Goal: Task Accomplishment & Management: Manage account settings

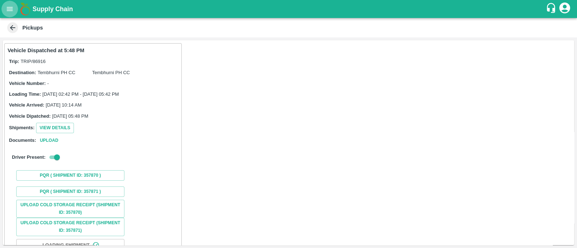
click at [10, 11] on icon "open drawer" at bounding box center [10, 9] width 6 height 4
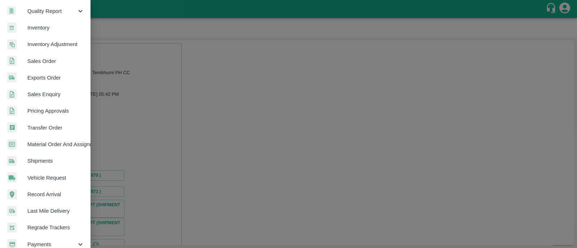
scroll to position [162, 0]
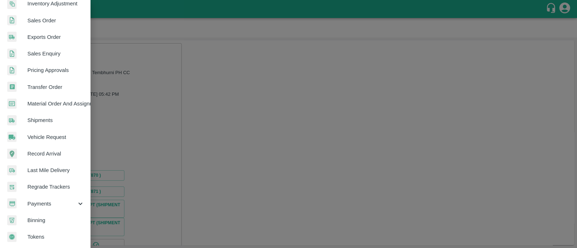
click at [36, 200] on span "Payments" at bounding box center [51, 204] width 49 height 8
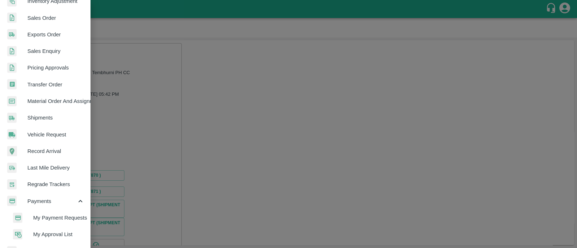
click at [47, 215] on span "My Payment Requests" at bounding box center [58, 218] width 51 height 8
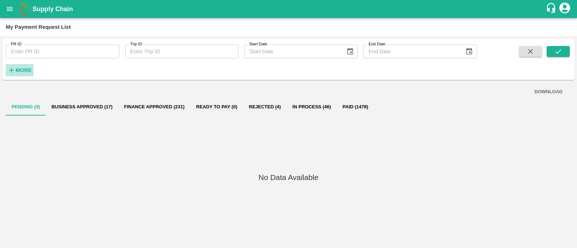
click at [29, 69] on strong "More" at bounding box center [24, 70] width 16 height 6
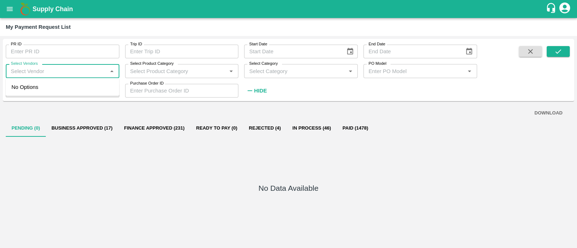
click at [41, 69] on input "Select Vendors" at bounding box center [56, 70] width 97 height 9
click at [44, 84] on div "[PERSON_NAME] [PERSON_NAME]-Transporter" at bounding box center [63, 91] width 99 height 16
type input "[PERSON_NAME] [PERSON_NAME]-Transporter"
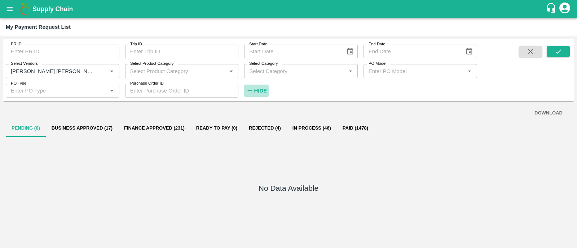
click at [266, 97] on button "Hide" at bounding box center [256, 91] width 25 height 12
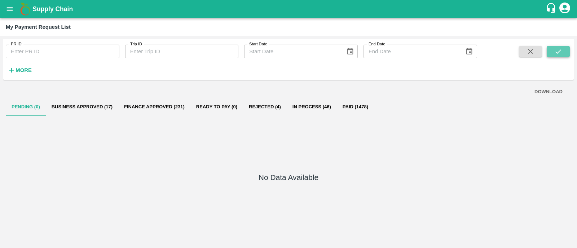
click at [557, 50] on icon "submit" at bounding box center [558, 52] width 8 height 8
click at [168, 116] on div "No Data Available" at bounding box center [288, 179] width 565 height 127
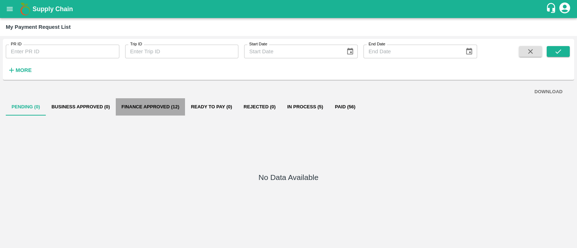
click at [161, 107] on button "Finance Approved (12)" at bounding box center [151, 106] width 70 height 17
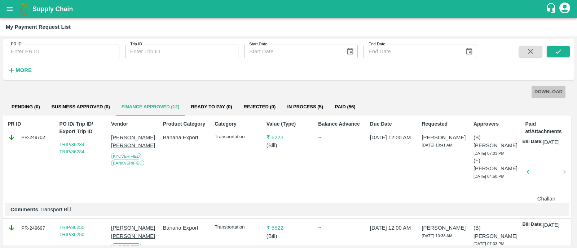
click at [544, 91] on button "DOWNLOAD" at bounding box center [549, 92] width 34 height 13
click at [422, 149] on div "[PERSON_NAME] [DATE] 10:41 AM" at bounding box center [444, 141] width 44 height 15
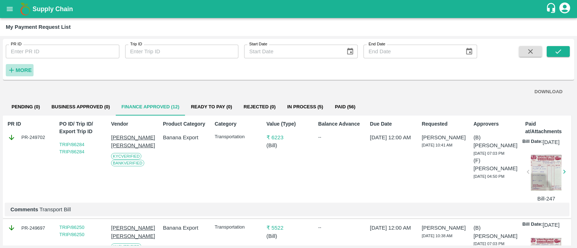
click at [19, 65] on button "More" at bounding box center [20, 70] width 28 height 12
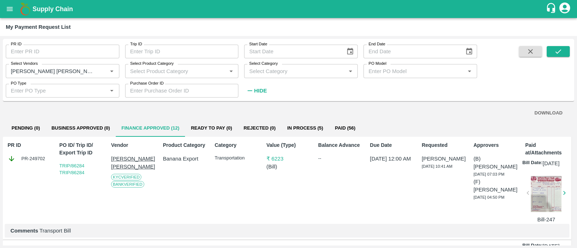
click at [265, 98] on div "PR ID PR ID Trip ID Trip ID Start Date Start Date End Date End Date Select Vend…" at bounding box center [288, 70] width 571 height 57
click at [257, 91] on strong "Hide" at bounding box center [260, 91] width 13 height 6
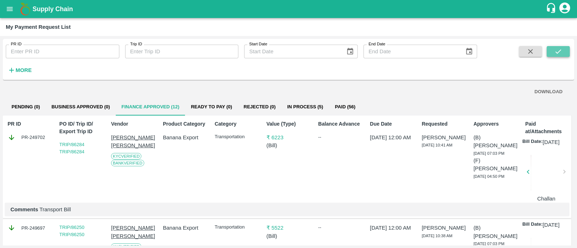
click at [559, 49] on icon "submit" at bounding box center [558, 52] width 8 height 8
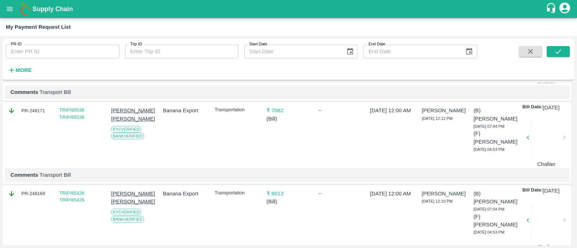
scroll to position [983, 0]
